Goal: Task Accomplishment & Management: Manage account settings

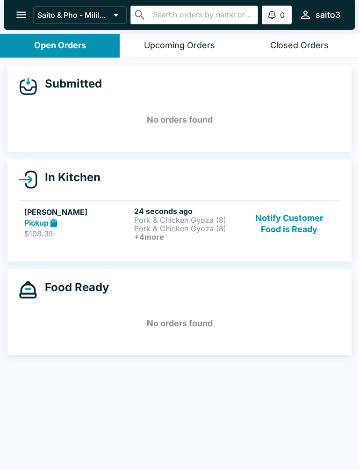
click at [180, 222] on p "Pork & Chicken Gyoza (8)" at bounding box center [187, 220] width 106 height 8
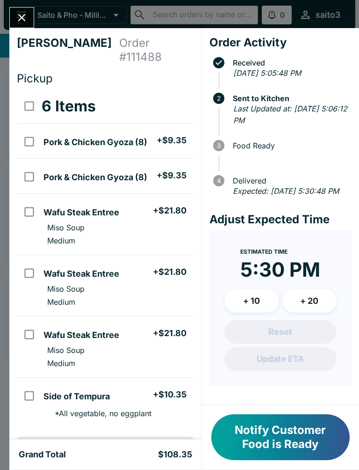
click at [279, 440] on button "Notify Customer Food is Ready" at bounding box center [280, 437] width 139 height 46
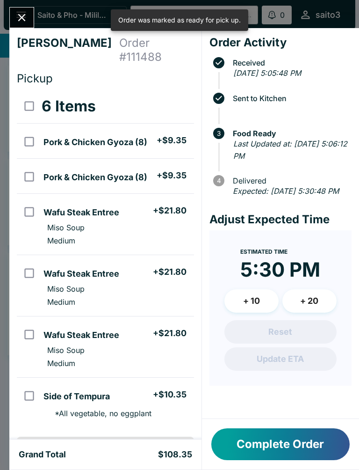
click at [289, 450] on button "Complete Order" at bounding box center [280, 444] width 139 height 32
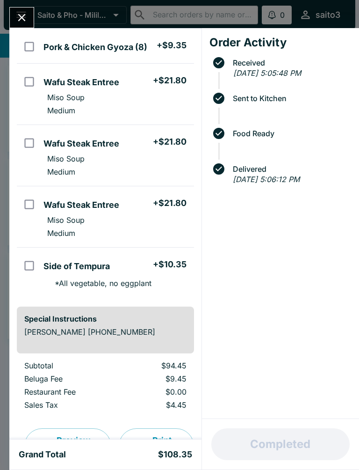
scroll to position [132, 0]
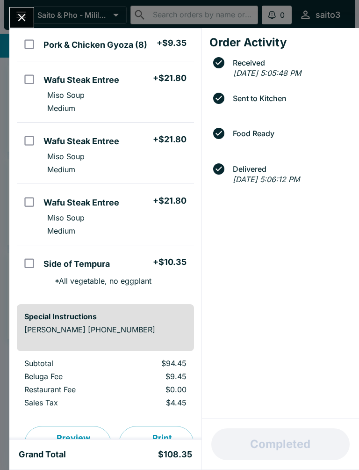
click at [29, 16] on button "Close" at bounding box center [22, 17] width 24 height 20
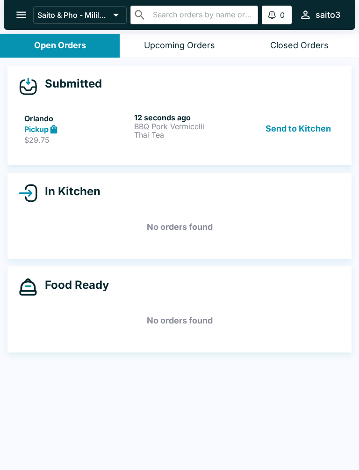
click at [101, 123] on h5 "Orlando" at bounding box center [77, 118] width 106 height 11
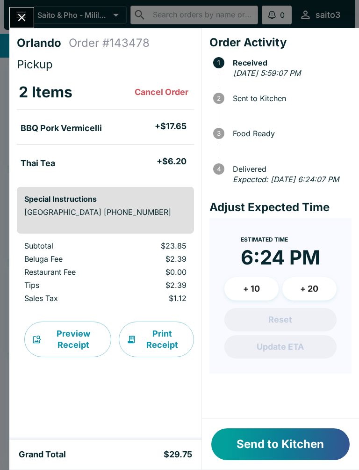
click at [301, 437] on button "Send to Kitchen" at bounding box center [280, 444] width 139 height 32
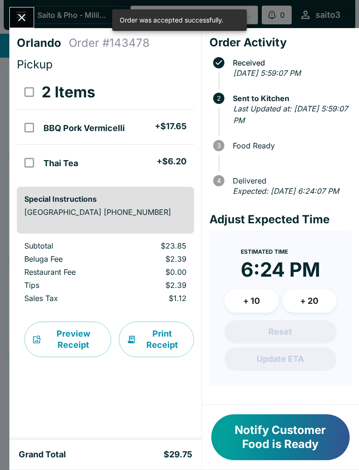
click at [19, 15] on icon "Close" at bounding box center [21, 17] width 13 height 13
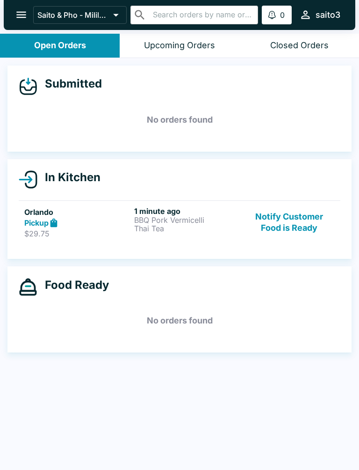
click at [296, 225] on button "Notify Customer Food is Ready" at bounding box center [289, 222] width 91 height 32
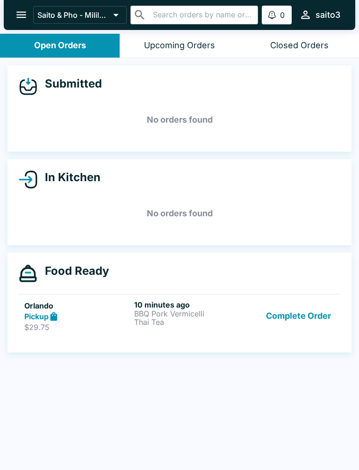
click at [155, 329] on div "10 minutes ago BBQ Pork Vermicelli Thai Tea" at bounding box center [187, 316] width 106 height 32
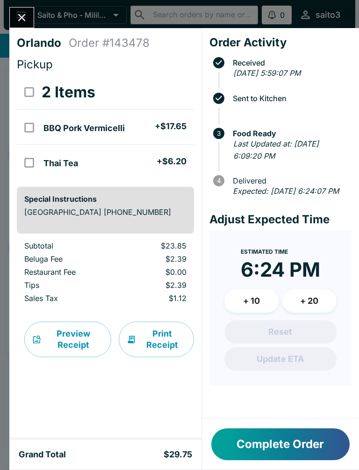
click at [273, 423] on div "Complete Order" at bounding box center [280, 444] width 157 height 51
click at [290, 437] on button "Complete Order" at bounding box center [280, 444] width 139 height 32
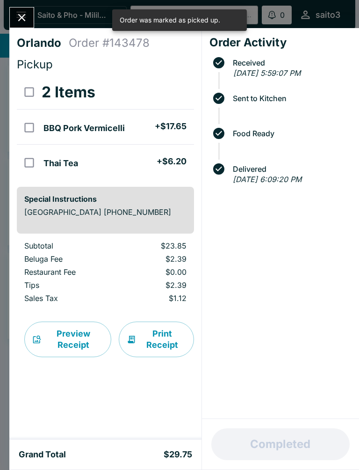
click at [21, 8] on button "Close" at bounding box center [22, 17] width 24 height 20
